Goal: Communication & Community: Ask a question

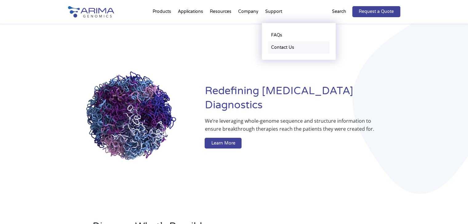
click at [278, 47] on link "Contact Us" at bounding box center [298, 47] width 61 height 12
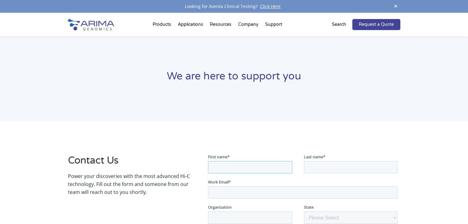
click at [231, 168] on input "First name *" at bounding box center [250, 167] width 84 height 12
type input "Bugrahan"
type input "Yagmur"
type input "byagmur@enbiosis.com"
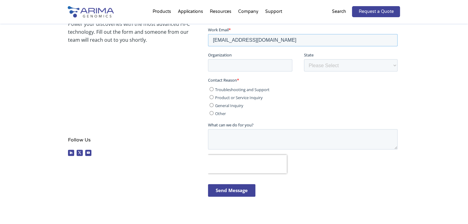
scroll to position [153, 0]
click at [236, 68] on input "Organization" at bounding box center [250, 64] width 84 height 12
type input "Enbiosis Biotechnology"
click at [225, 111] on span "Other" at bounding box center [220, 113] width 11 height 6
click at [213, 111] on input "Other" at bounding box center [211, 112] width 4 height 4
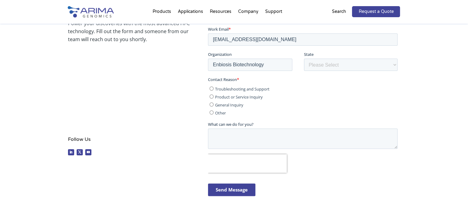
radio input "true"
click at [236, 136] on textarea "What can we do for you?" at bounding box center [302, 138] width 189 height 20
paste textarea "Enbiosis Biotechnology"
type textarea "Enbiosis Biotechnology"
paste textarea "Dear Manager, I came across your NGS services as we are looking for collaborati…"
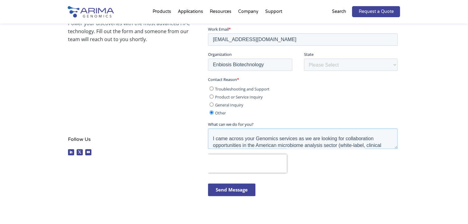
scroll to position [170, 0]
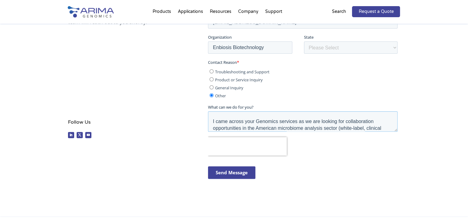
type textarea "Dear Manager, I came across your Genomics services as we are looking for collab…"
click at [242, 176] on input "Send Message" at bounding box center [231, 173] width 47 height 13
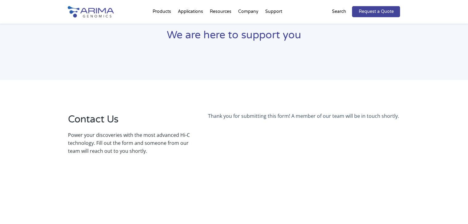
scroll to position [0, 0]
